Goal: Information Seeking & Learning: Learn about a topic

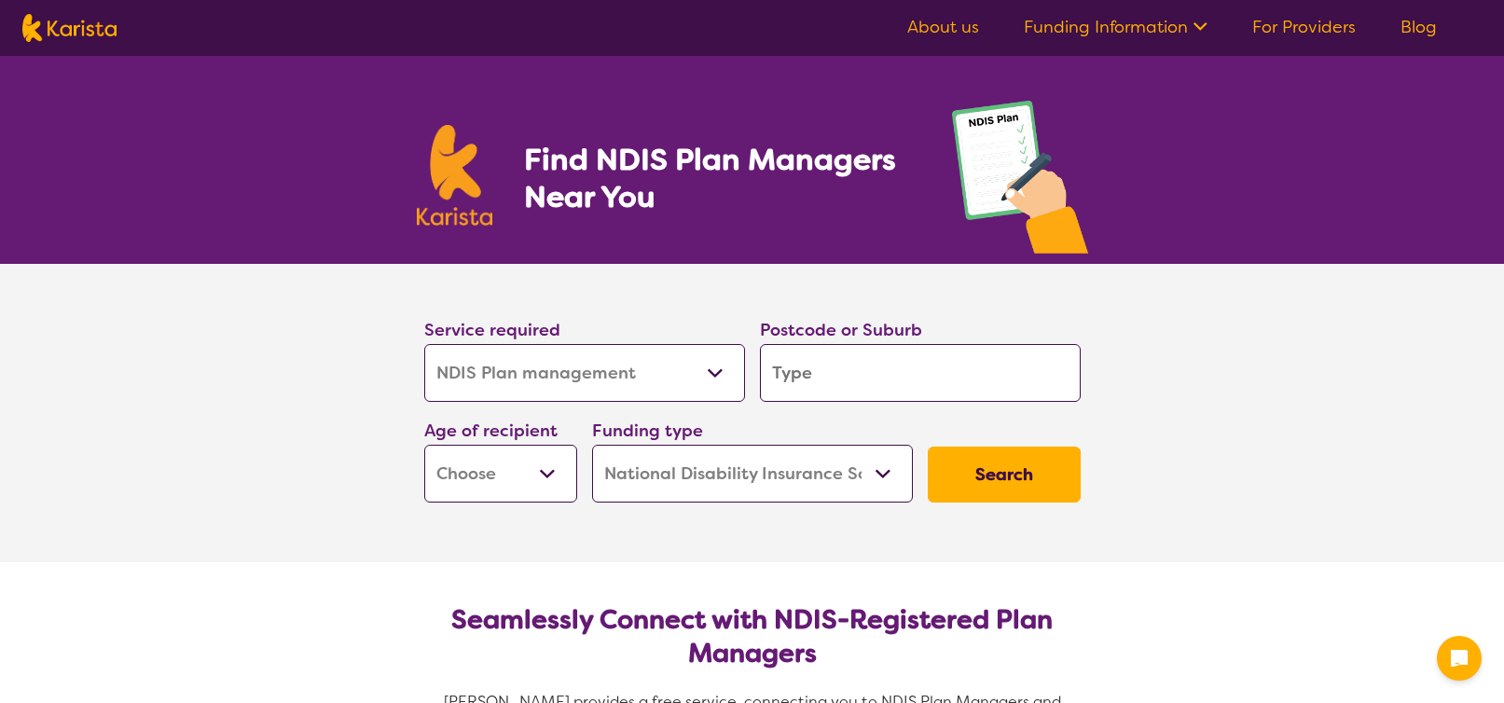
select select "NDIS Plan management"
select select "NDIS"
select select "NDIS Plan management"
select select "NDIS"
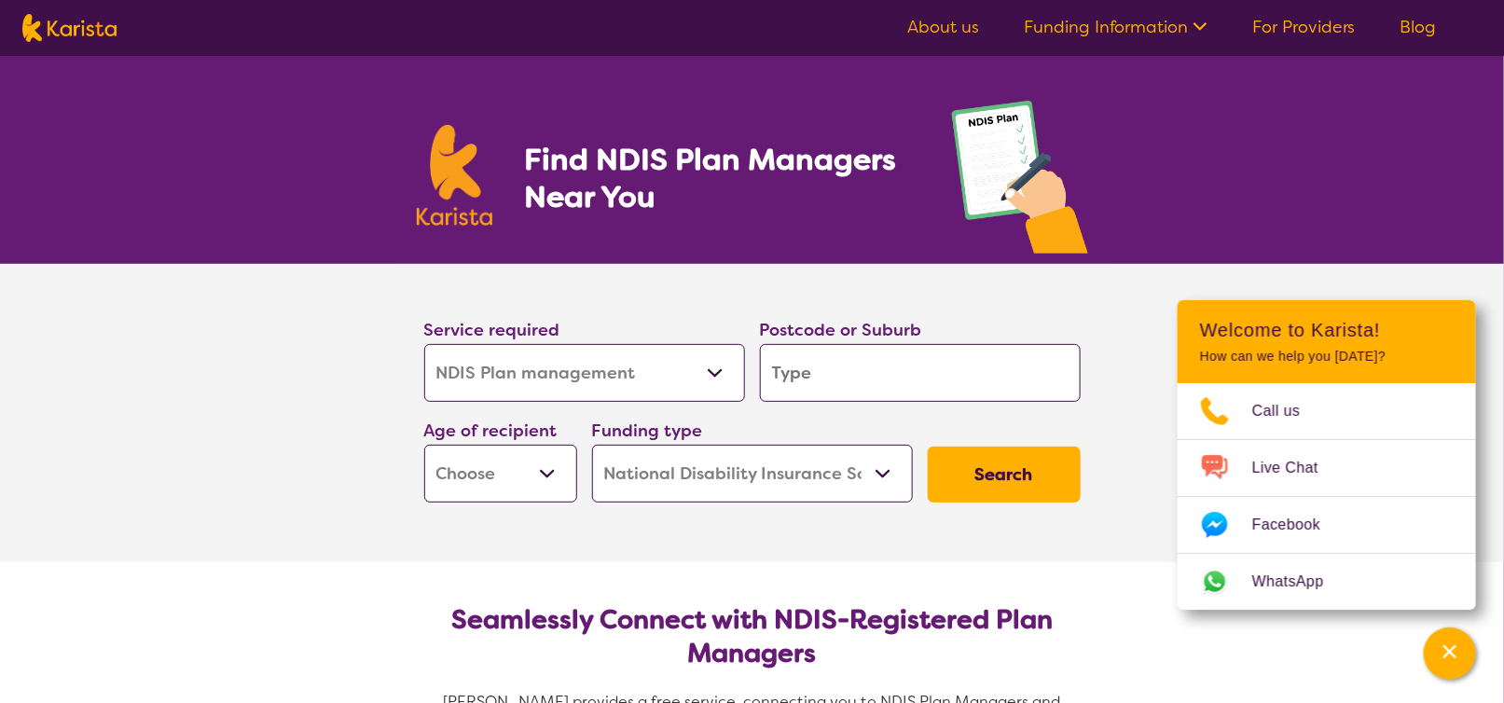
click at [892, 371] on input "search" at bounding box center [920, 373] width 321 height 58
type input "2"
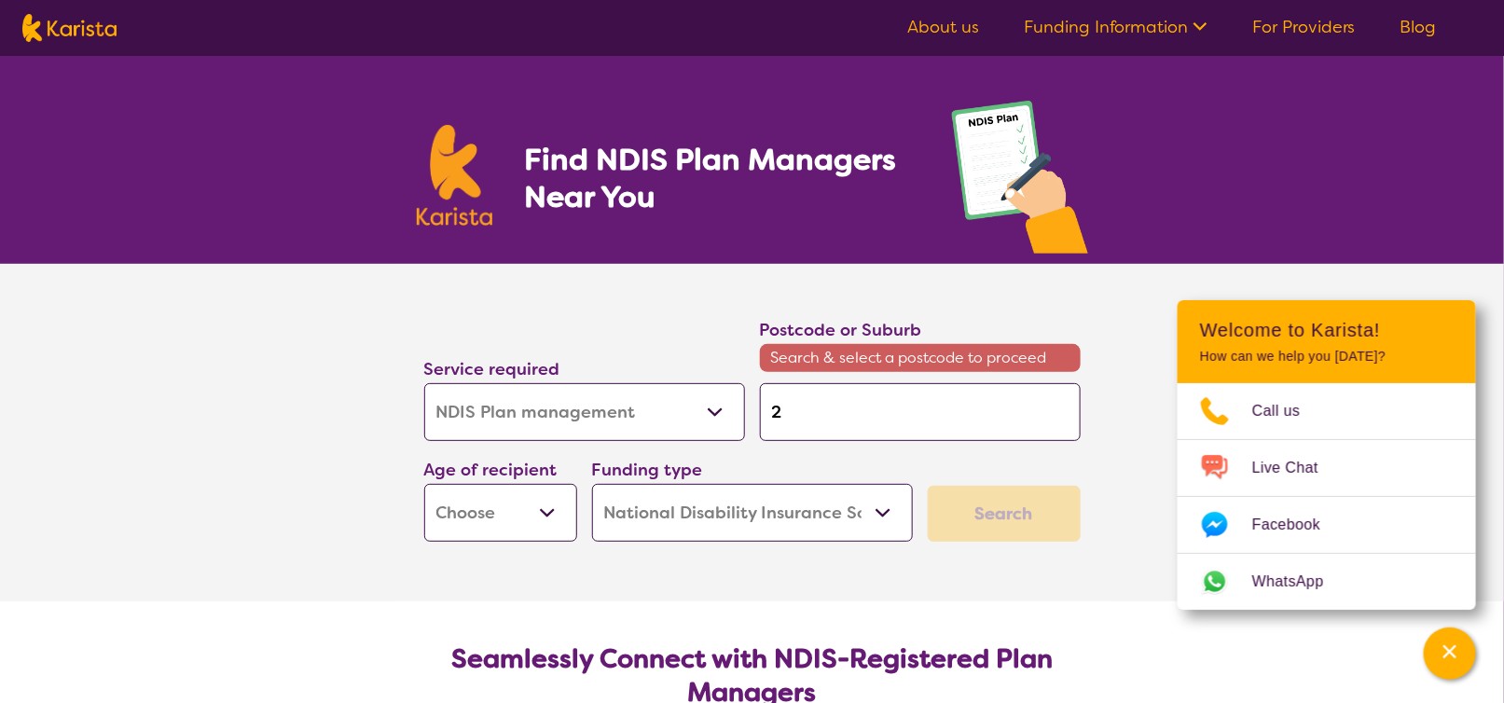
type input "20"
type input "207"
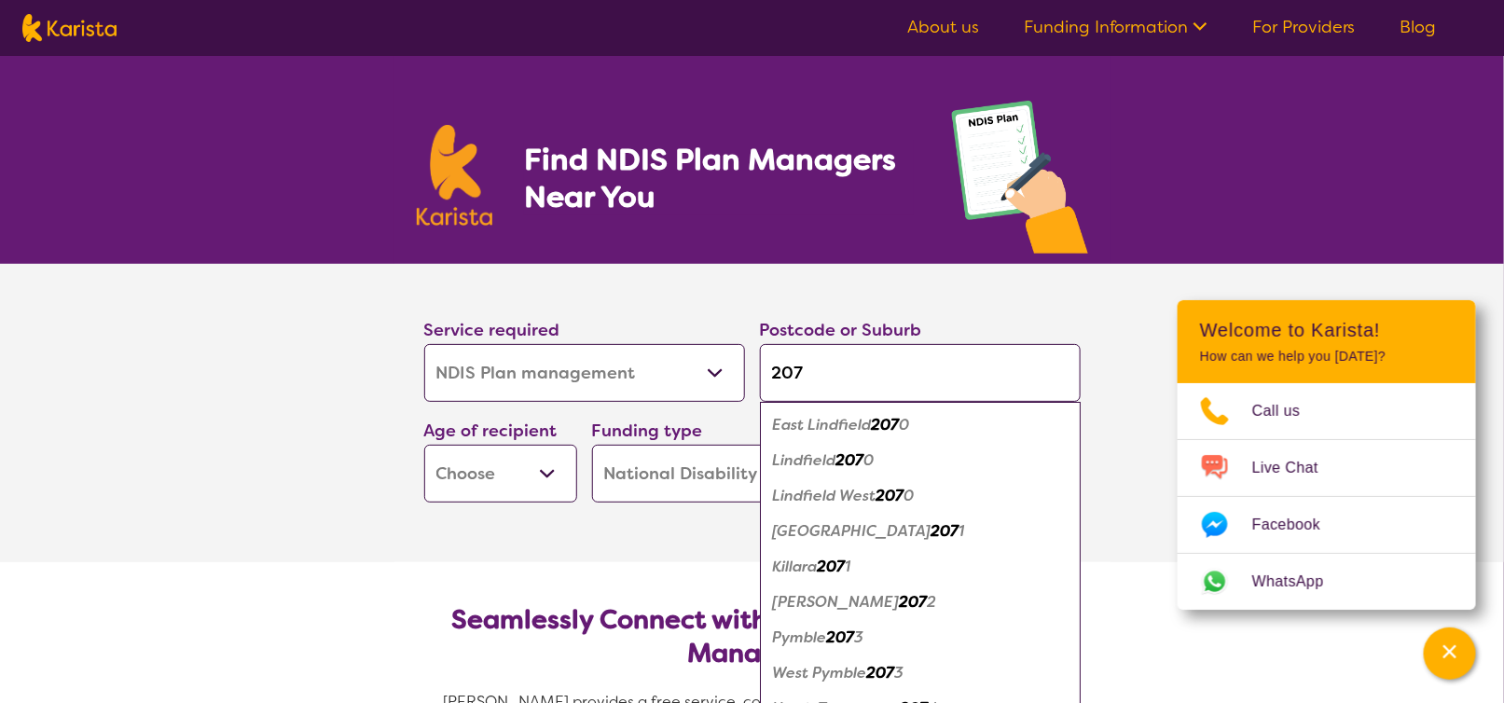
type input "2070"
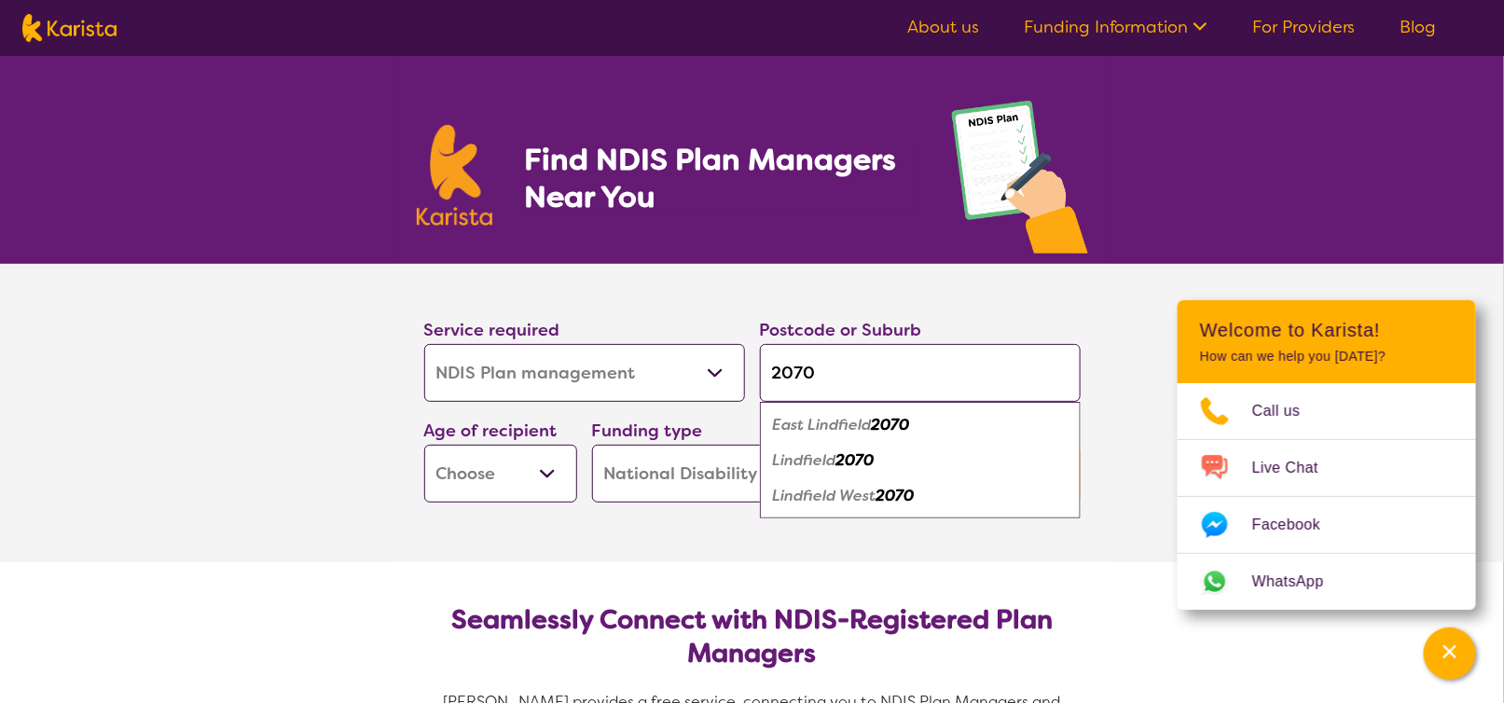
type input "2070"
click at [846, 461] on em "2070" at bounding box center [855, 460] width 38 height 20
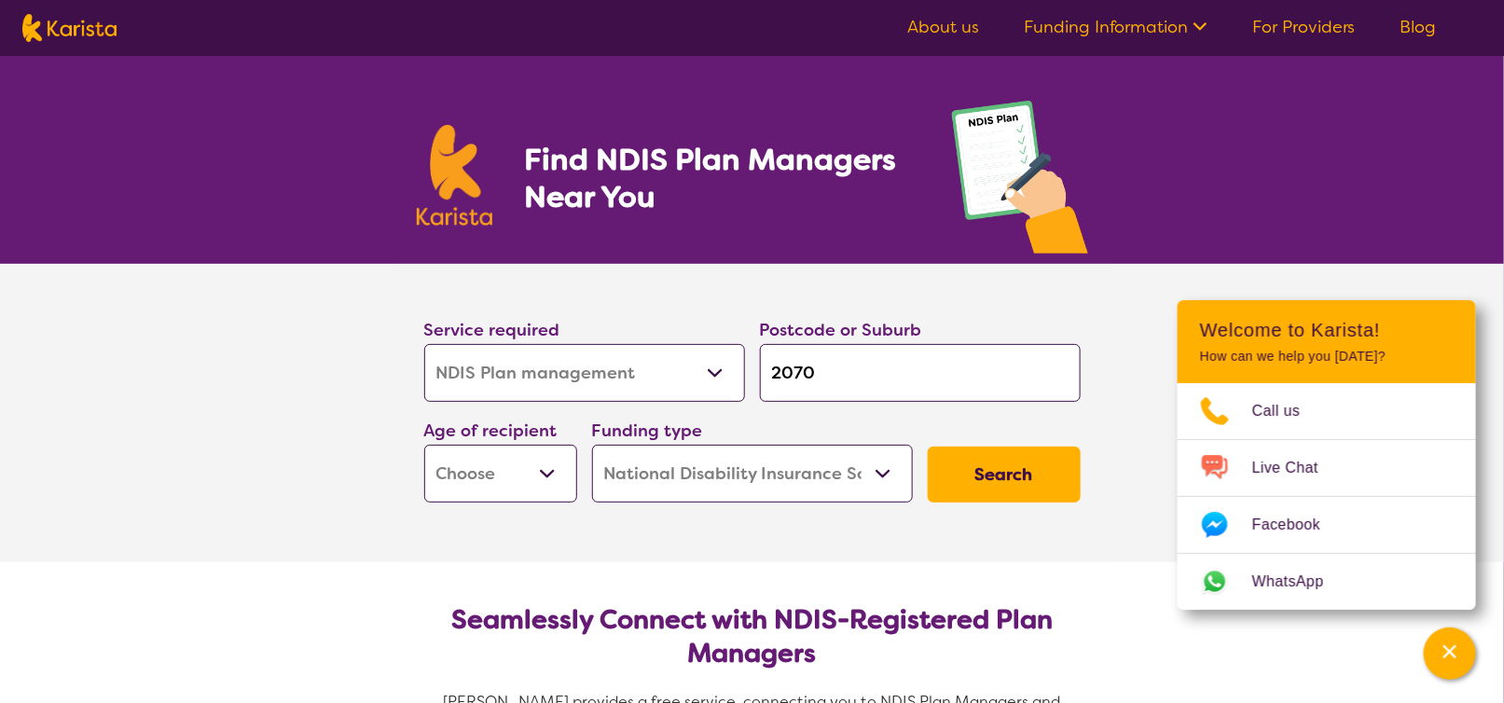
click at [539, 475] on select "Early Childhood - 0 to 9 Child - 10 to 11 Adolescent - 12 to 17 Adult - 18 to 6…" at bounding box center [500, 474] width 153 height 58
select select "EC"
click at [424, 445] on select "Early Childhood - 0 to 9 Child - 10 to 11 Adolescent - 12 to 17 Adult - 18 to 6…" at bounding box center [500, 474] width 153 height 58
select select "EC"
click at [986, 475] on button "Search" at bounding box center [1004, 475] width 153 height 56
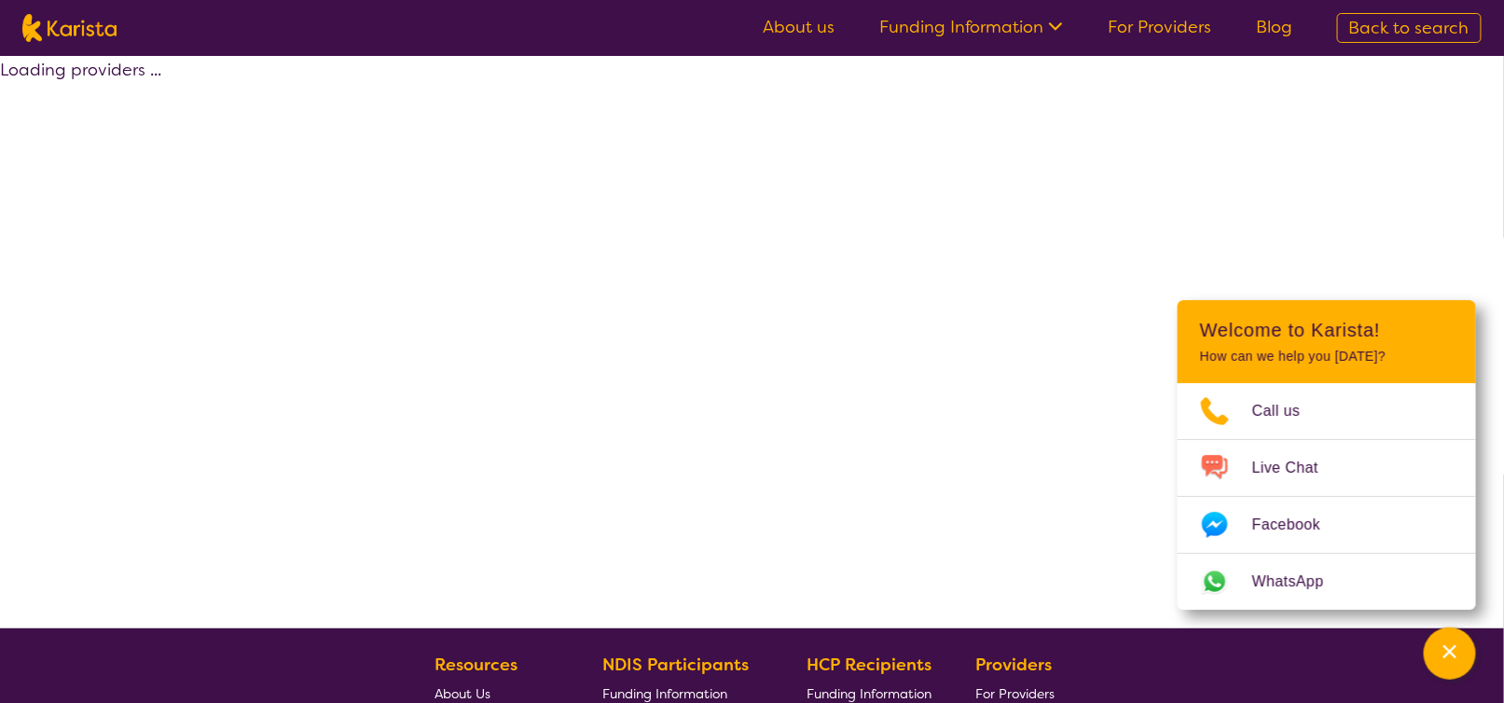
select select "by_score"
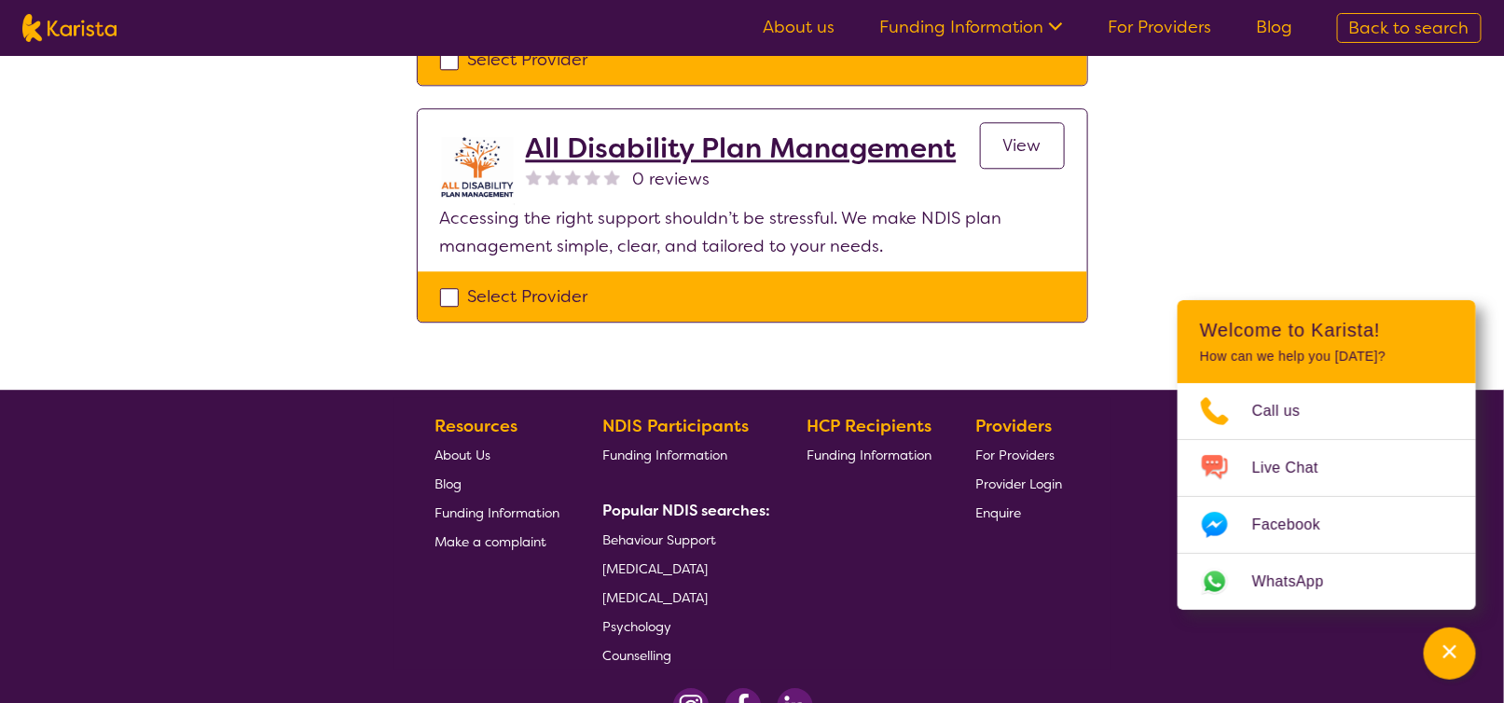
scroll to position [1877, 0]
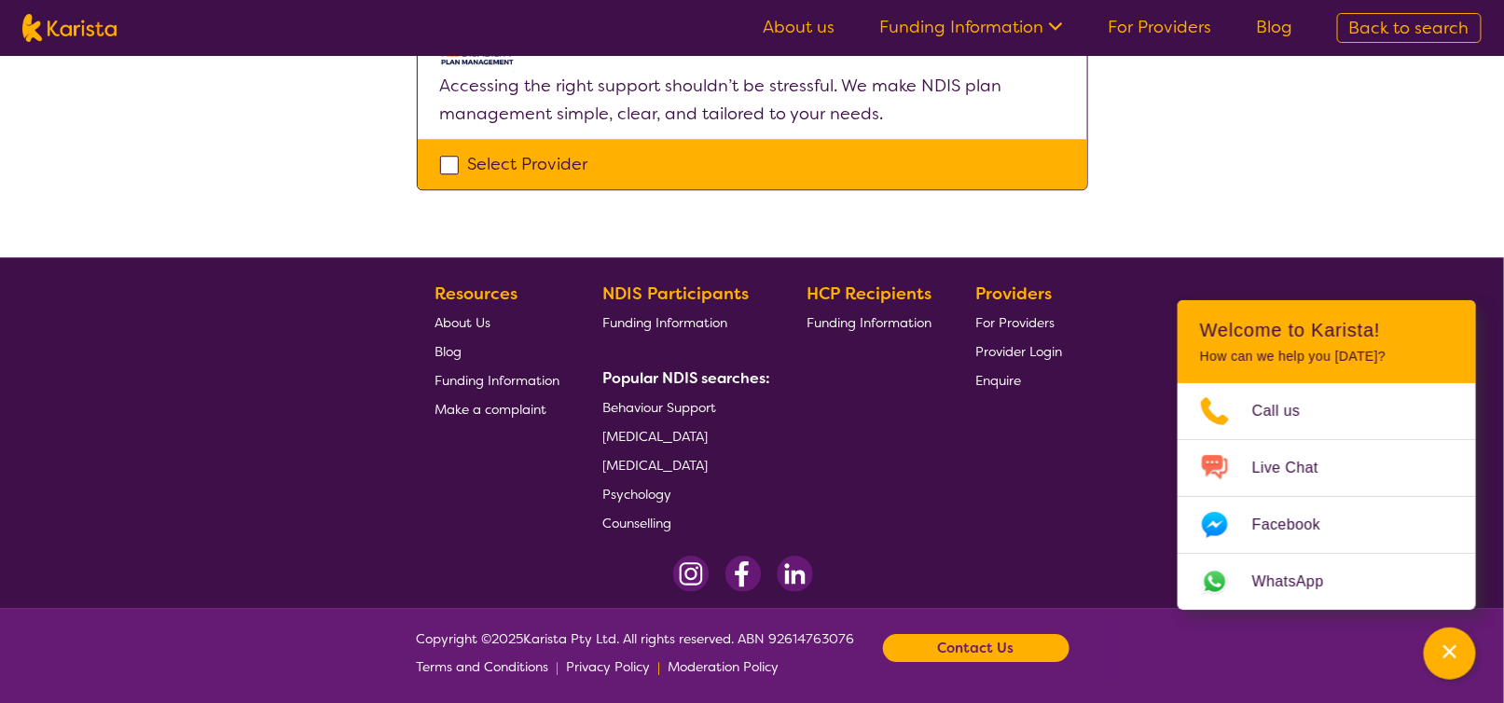
click at [649, 461] on span "[MEDICAL_DATA]" at bounding box center [655, 465] width 105 height 17
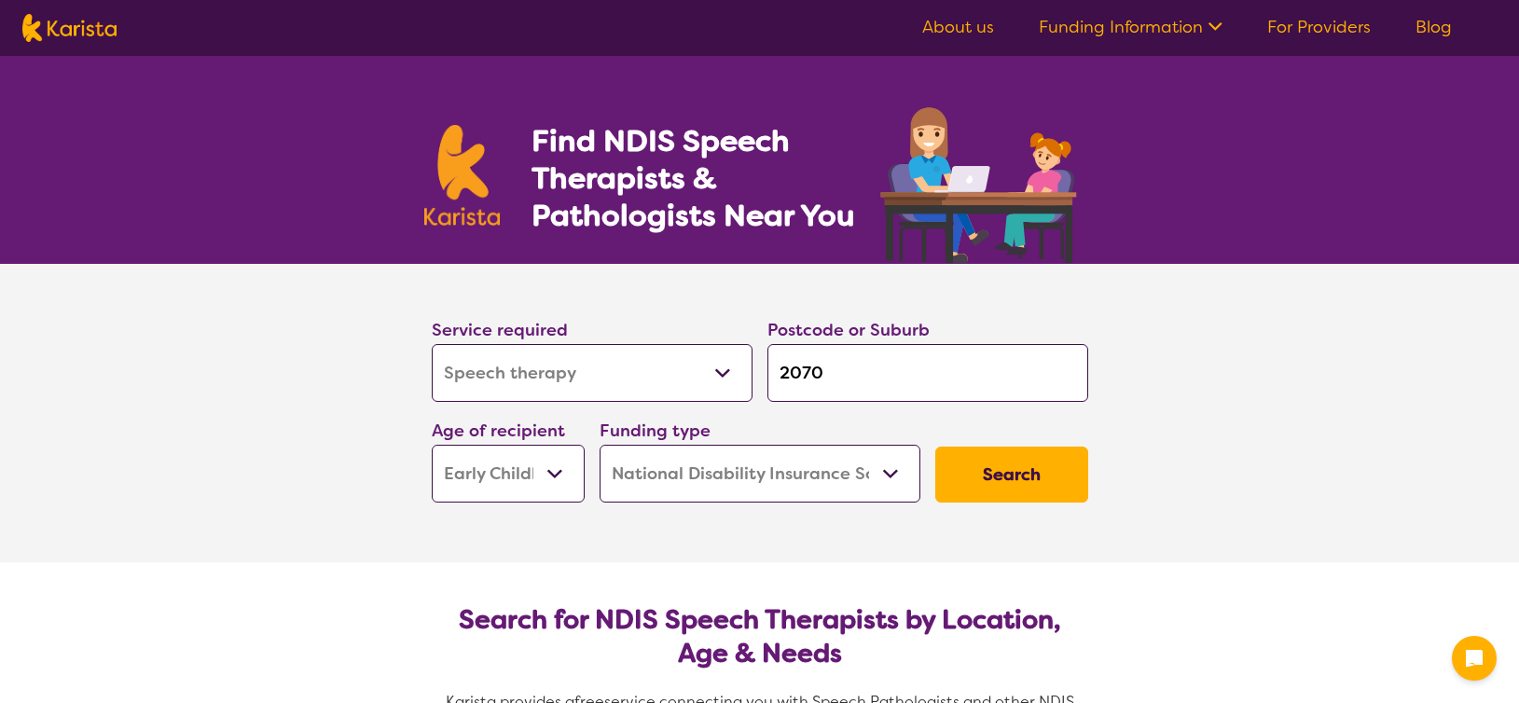
select select "Speech therapy"
select select "EC"
select select "NDIS"
select select "Speech therapy"
select select "EC"
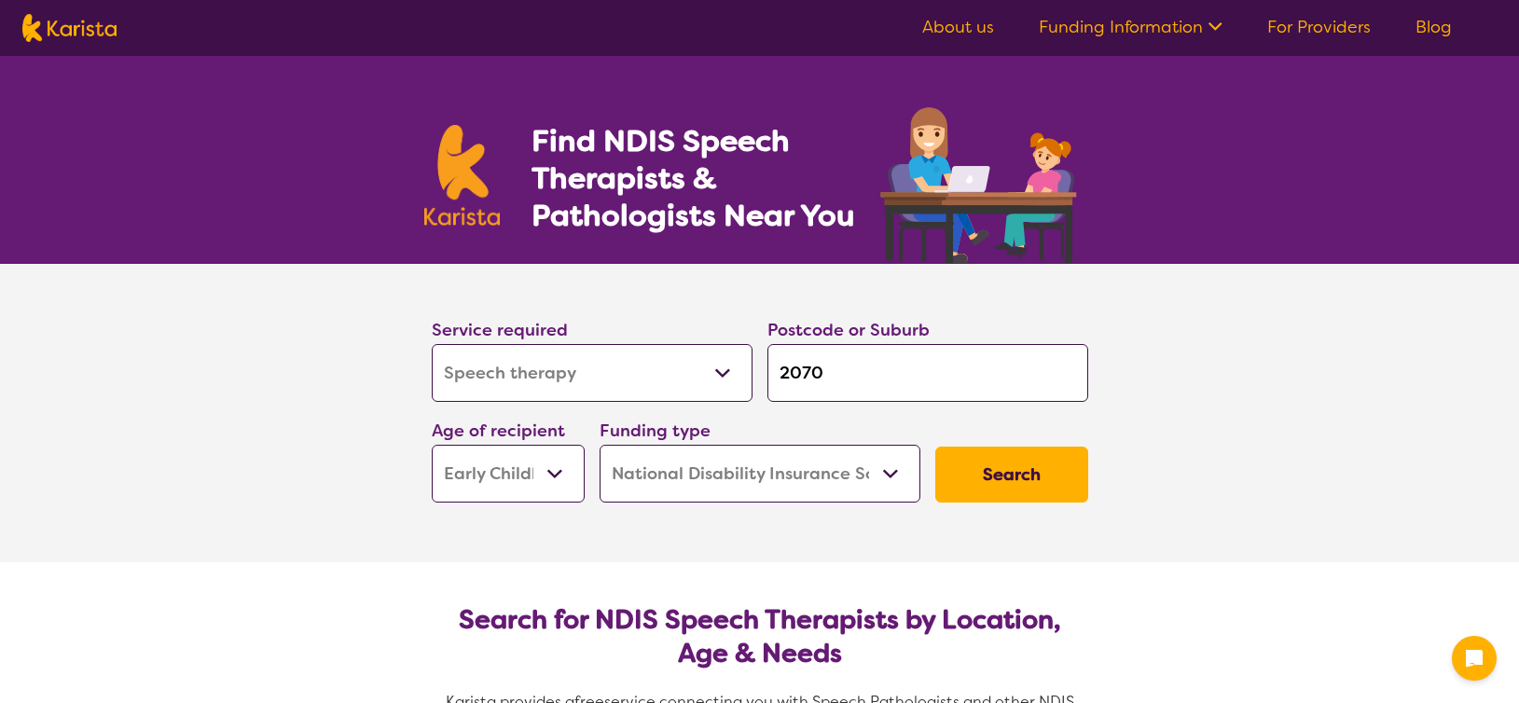
select select "NDIS"
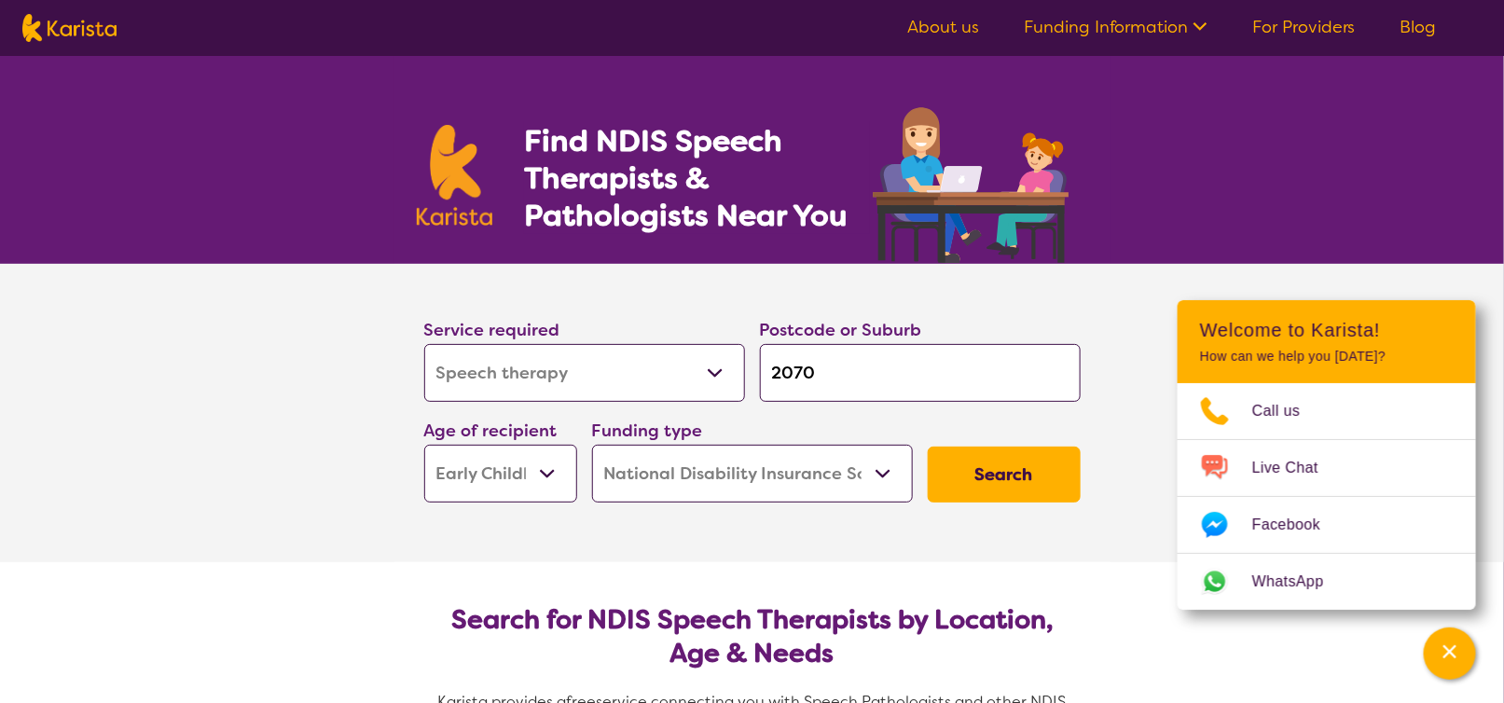
click at [1005, 478] on button "Search" at bounding box center [1004, 475] width 153 height 56
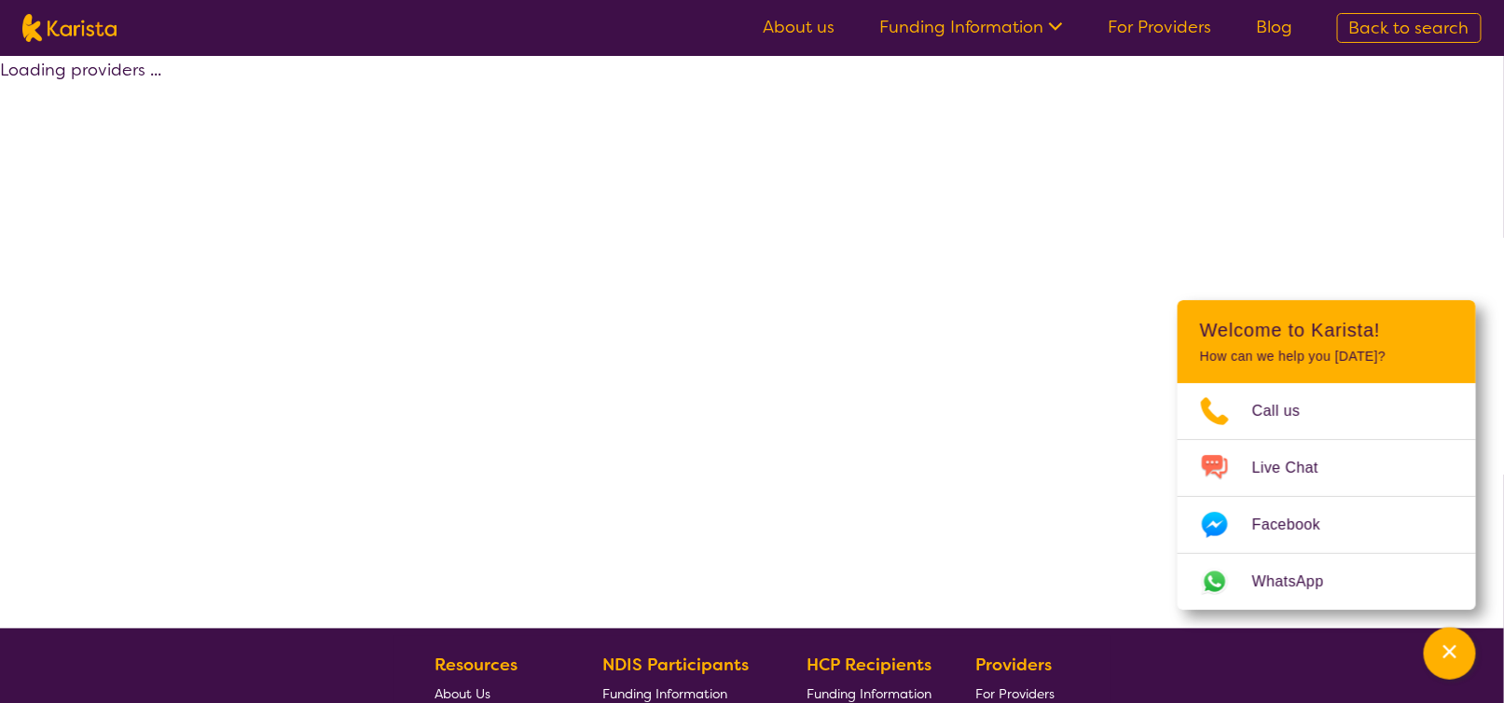
select select "by_score"
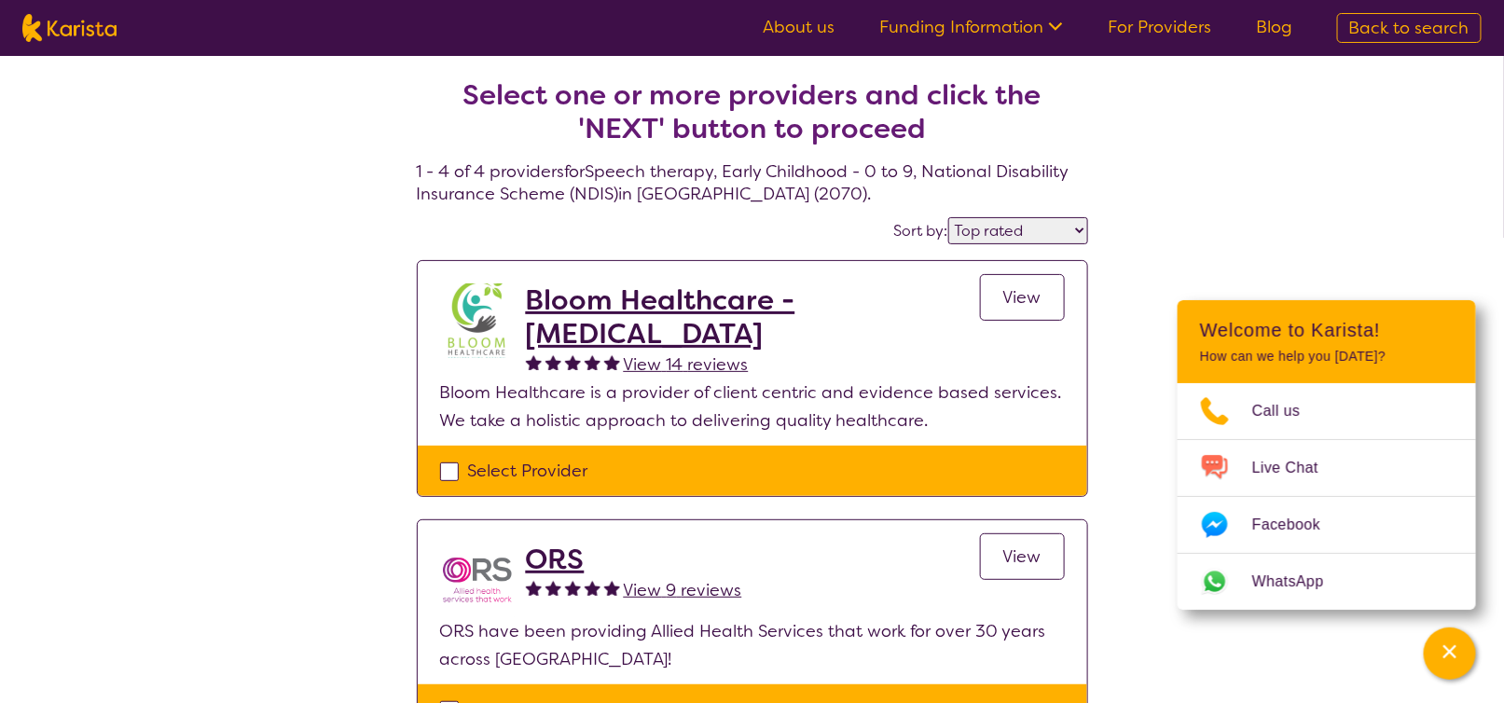
click at [1119, 310] on div "Select one or more providers and click the 'NEXT' button to proceed 1 - 4 of 4 …" at bounding box center [752, 699] width 1504 height 1287
click at [626, 299] on h2 "Bloom Healthcare - [MEDICAL_DATA]" at bounding box center [753, 316] width 454 height 67
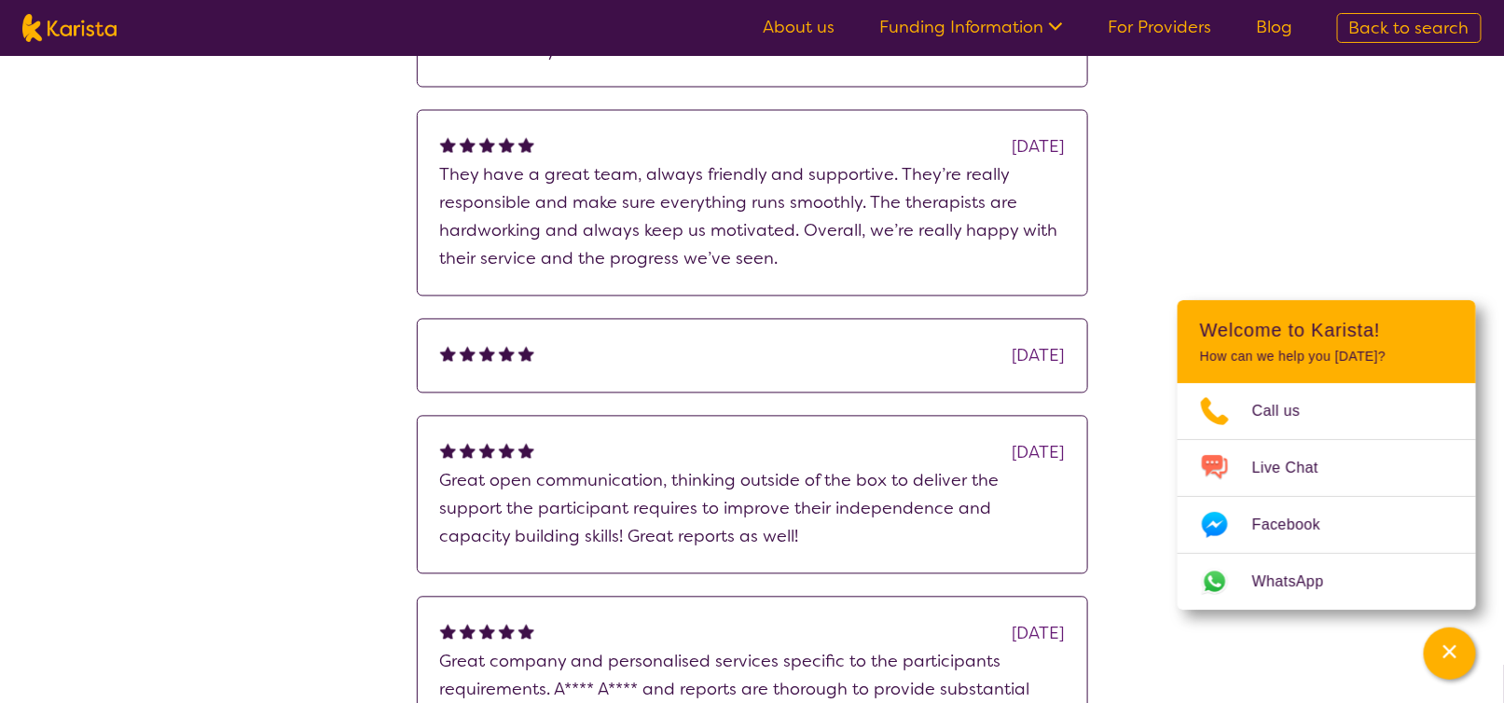
scroll to position [1813, 0]
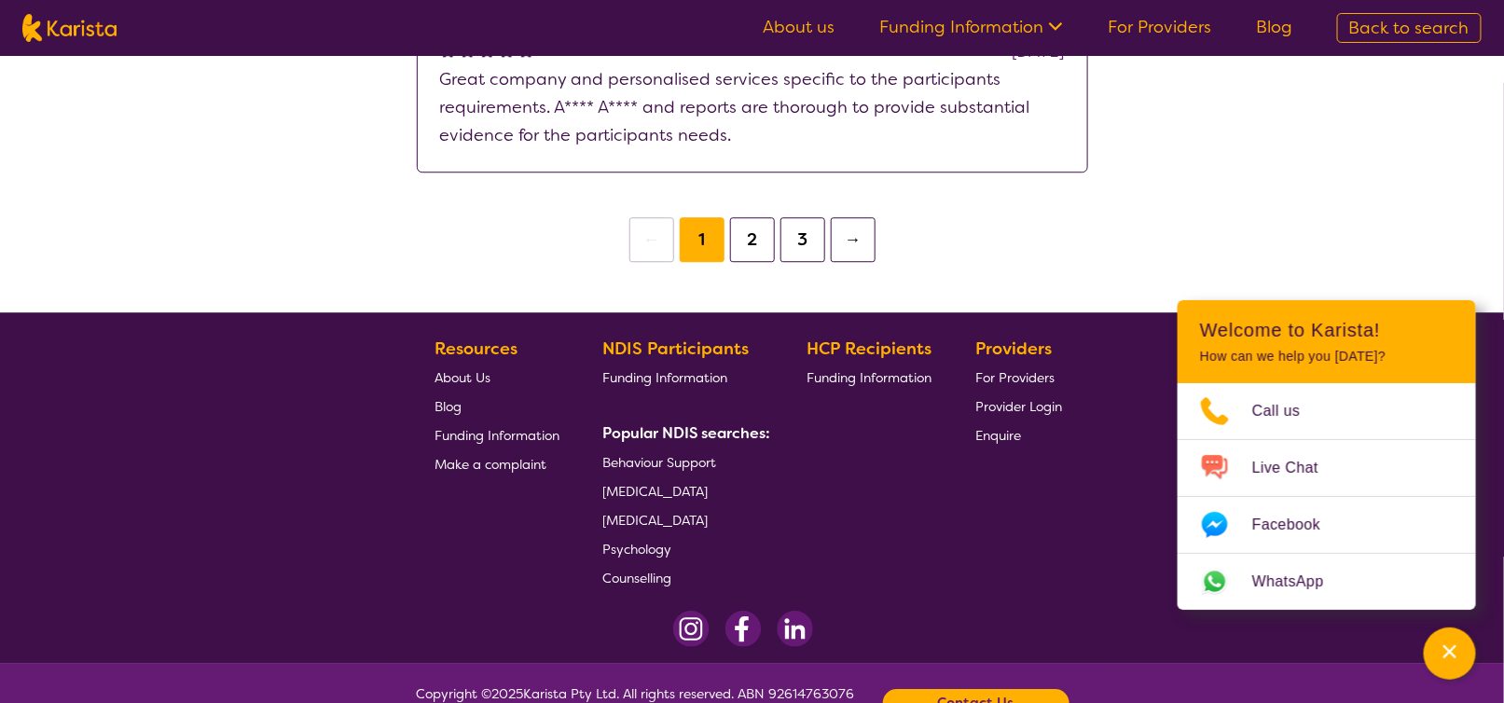
click at [749, 217] on button "2" at bounding box center [752, 239] width 45 height 45
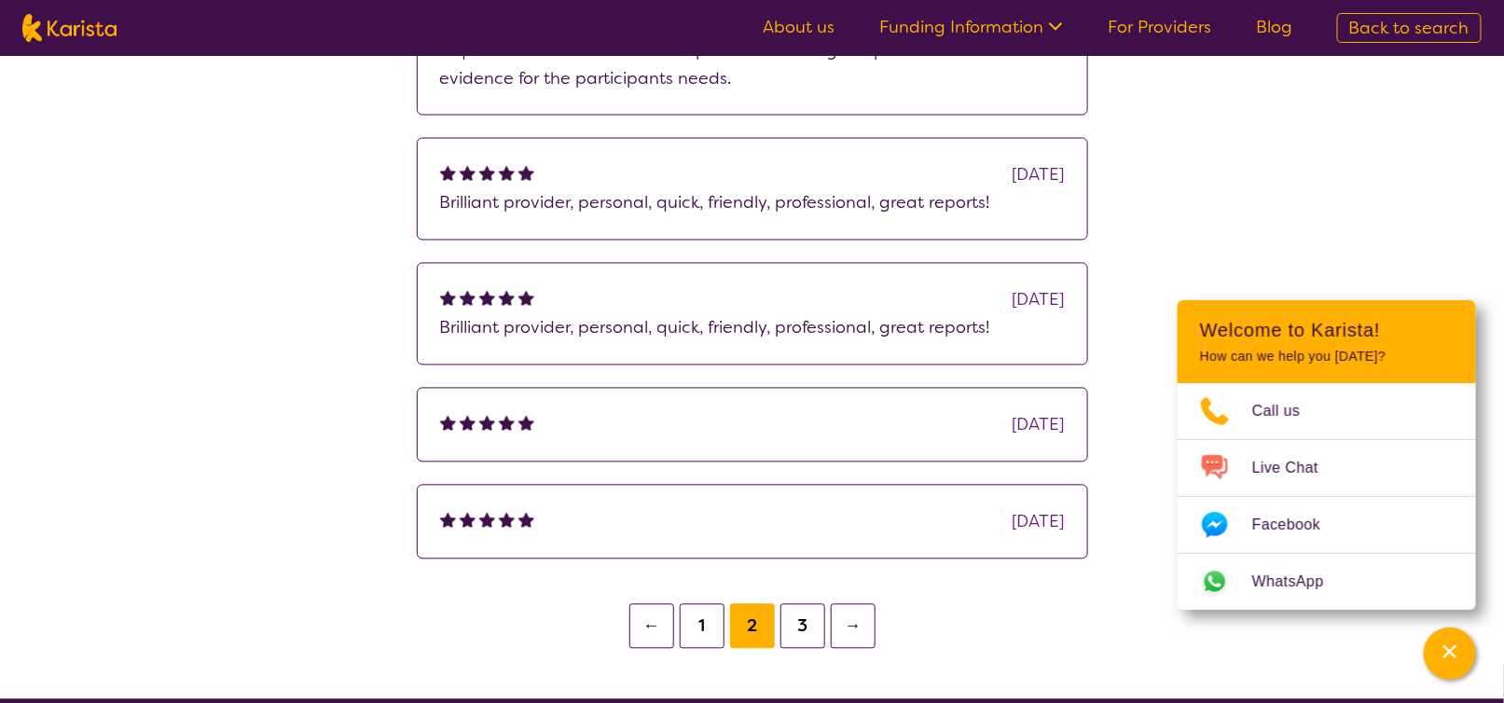
scroll to position [1617, 0]
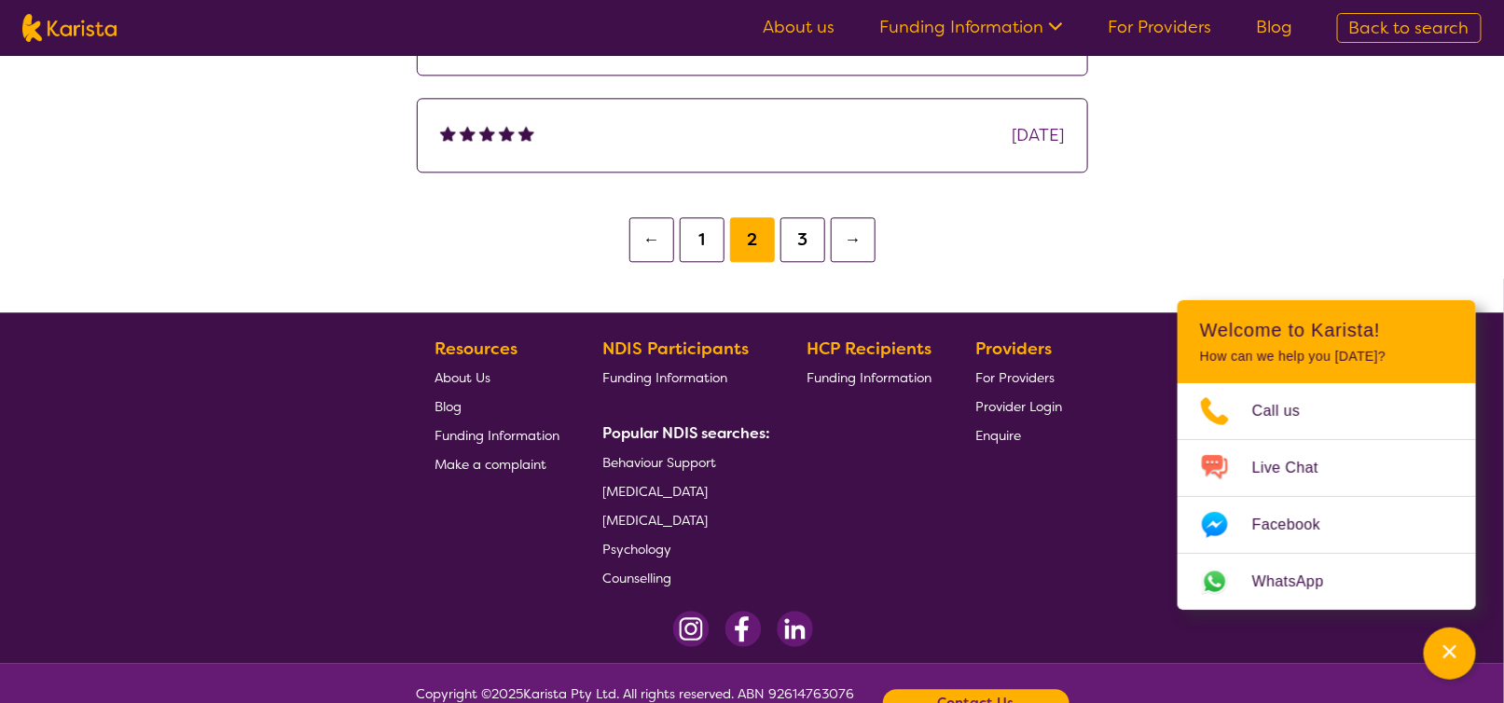
click at [791, 217] on button "3" at bounding box center [802, 239] width 45 height 45
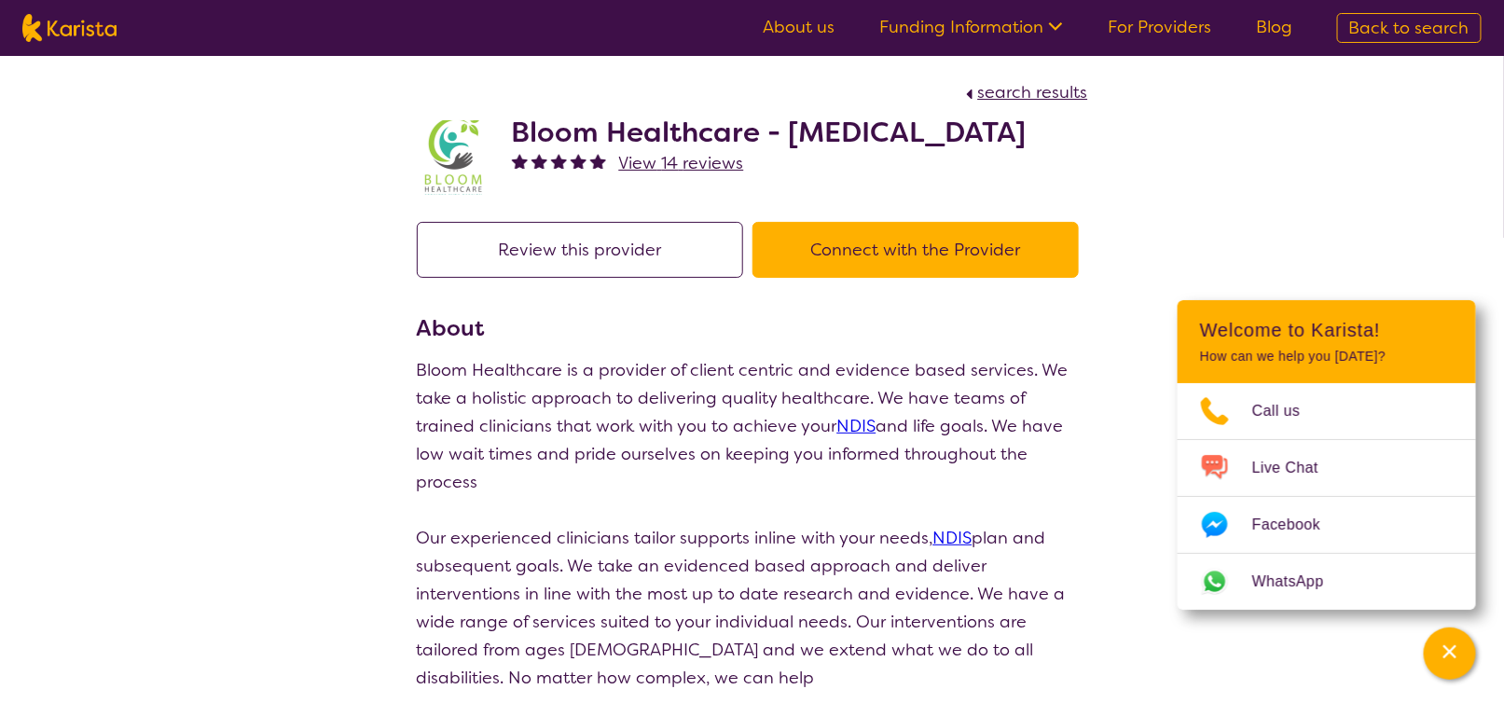
scroll to position [1617, 0]
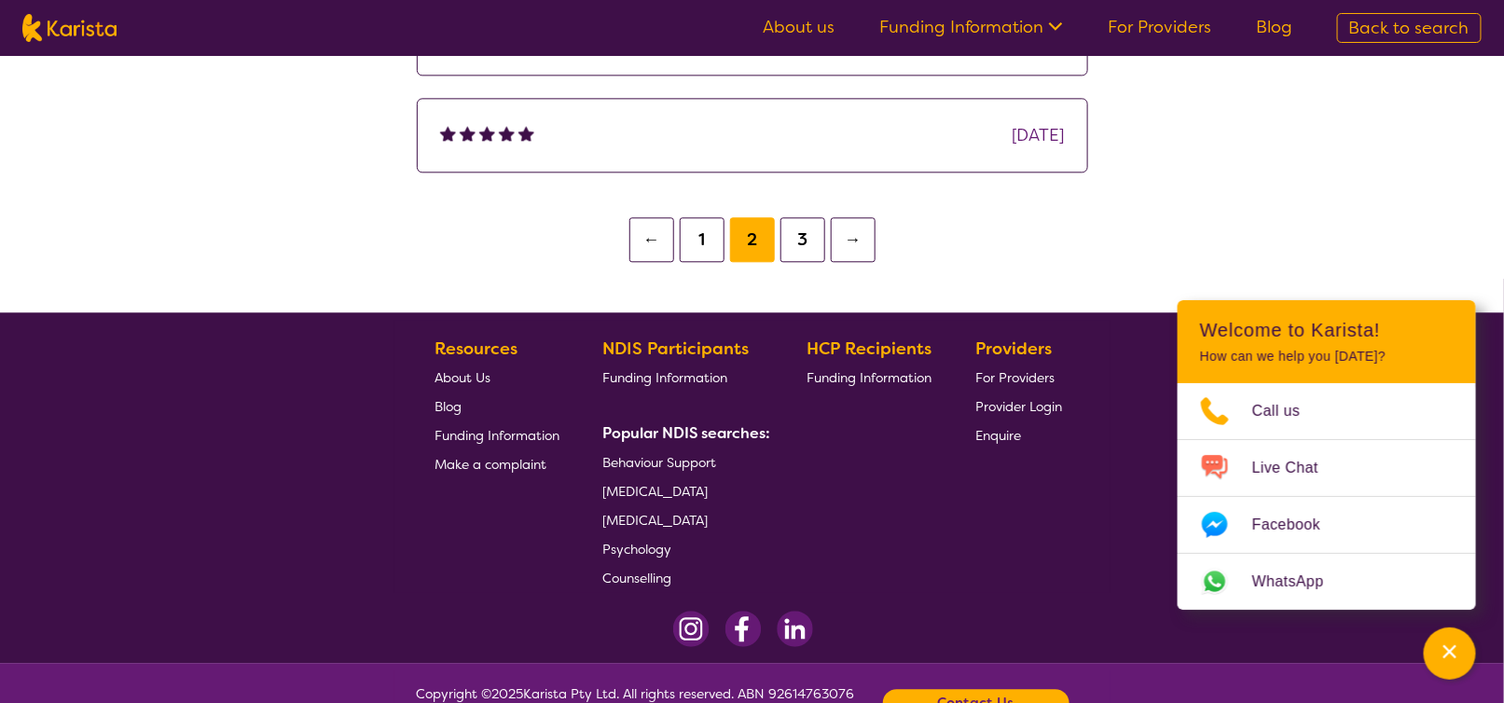
click at [1123, 312] on footer "Resources About Us Blog Funding Information Make a complaint NDIS Participants …" at bounding box center [752, 487] width 1504 height 351
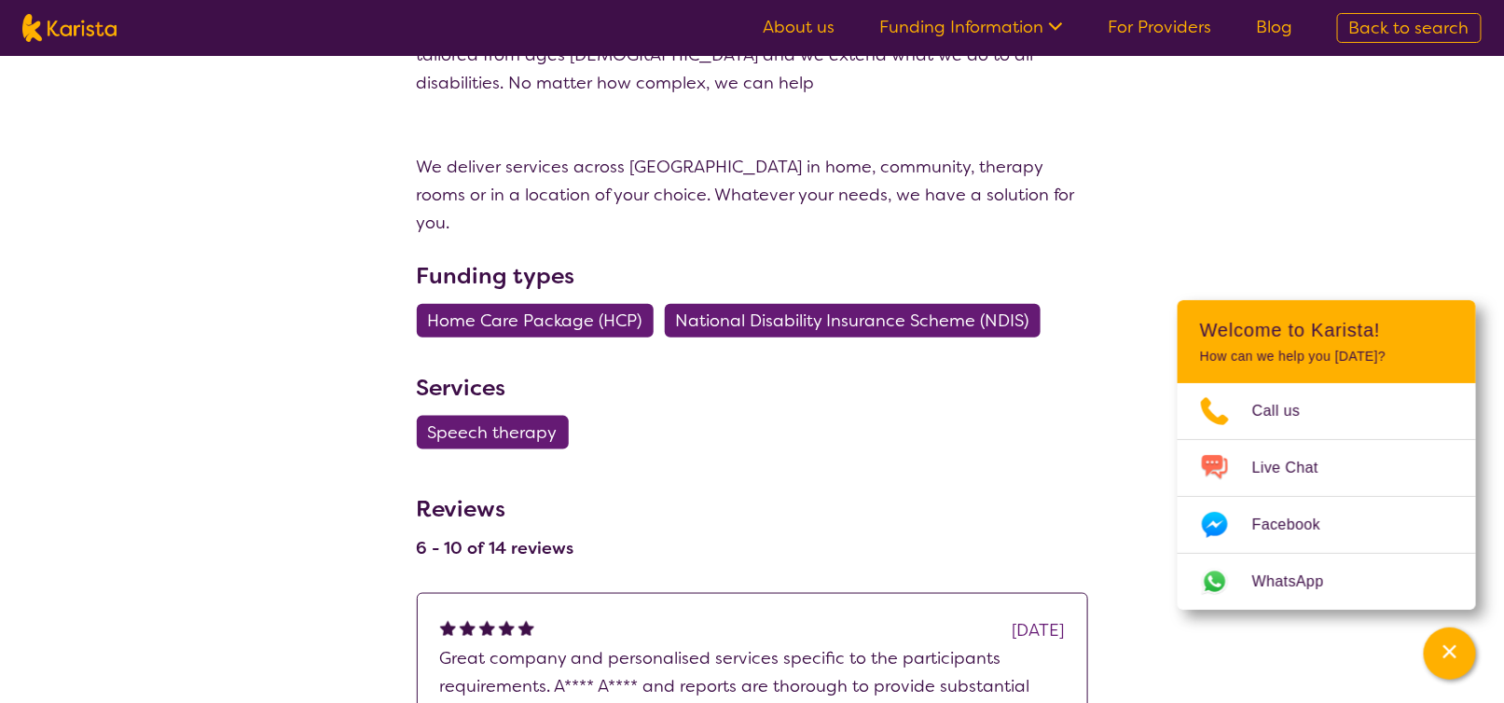
scroll to position [0, 0]
